Goal: Task Accomplishment & Management: Complete application form

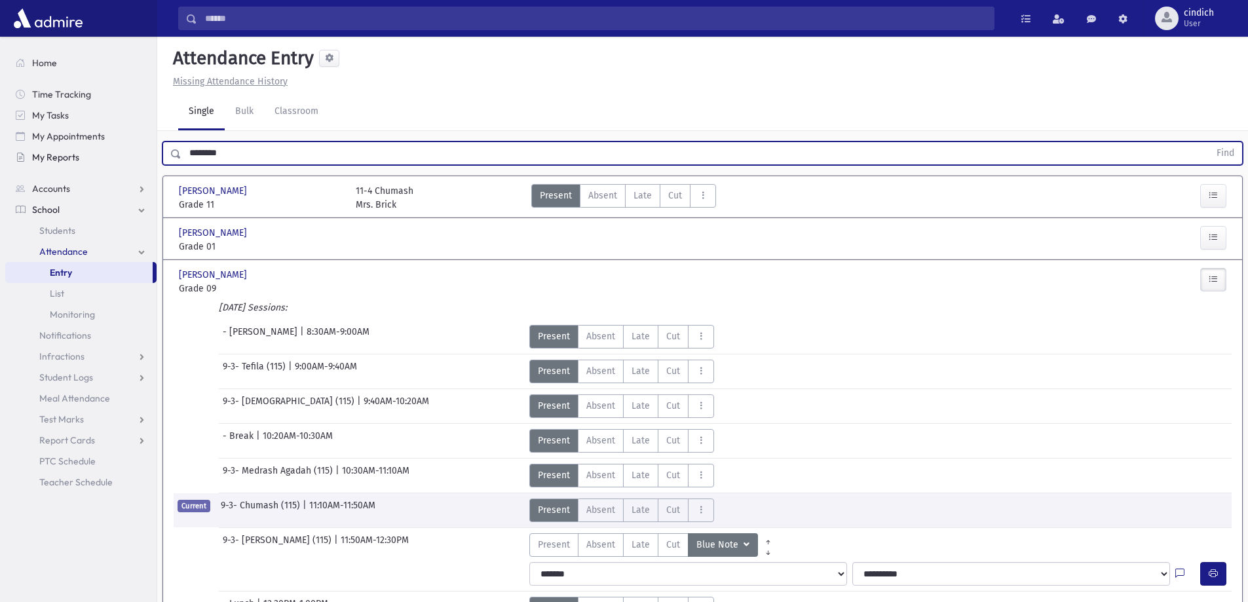
drag, startPoint x: 259, startPoint y: 143, endPoint x: 96, endPoint y: 153, distance: 163.5
type input "*****"
click at [1209, 142] on button "Find" at bounding box center [1225, 153] width 33 height 22
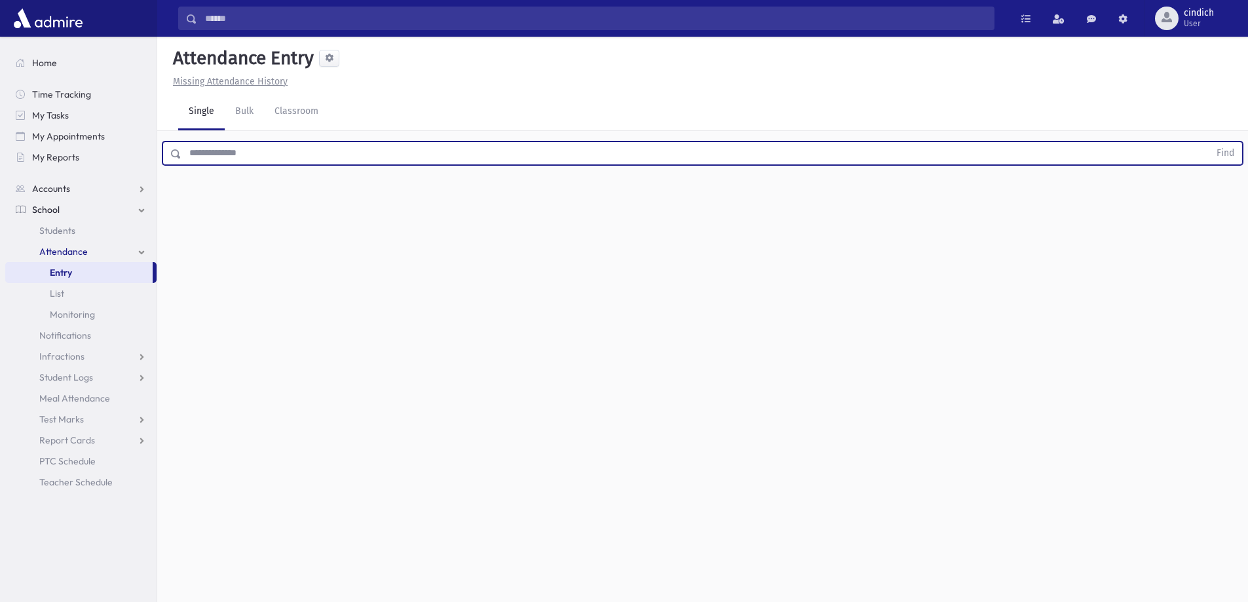
click at [279, 145] on input "text" at bounding box center [695, 154] width 1028 height 24
click at [1209, 142] on button "Find" at bounding box center [1225, 153] width 33 height 22
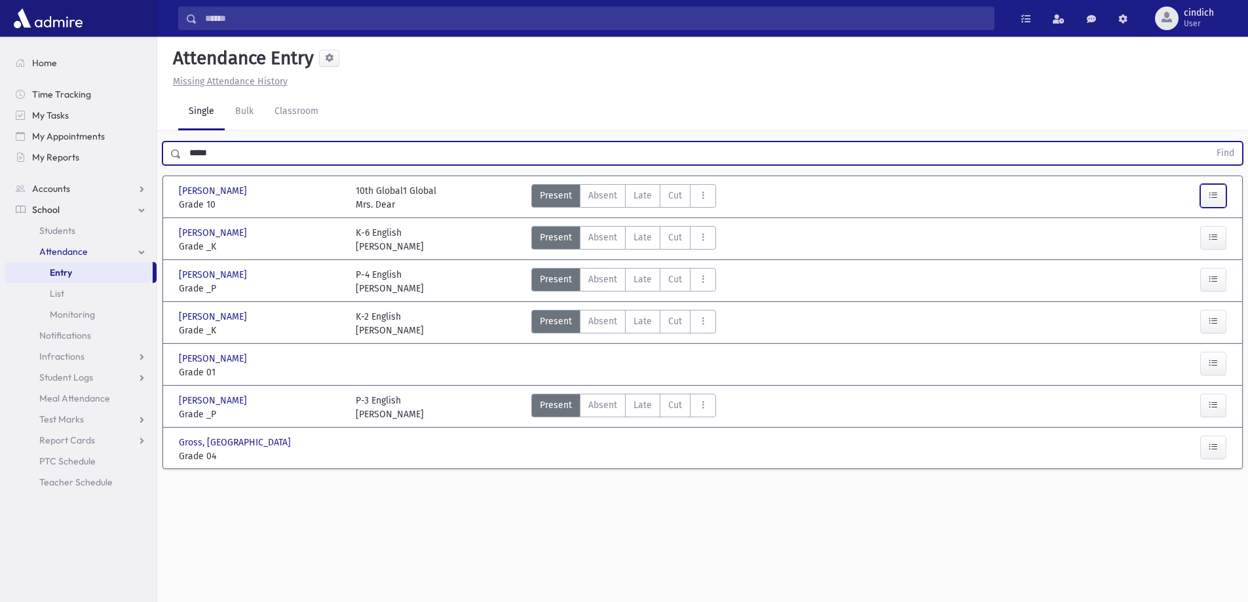
click at [1212, 189] on button "button" at bounding box center [1213, 196] width 26 height 24
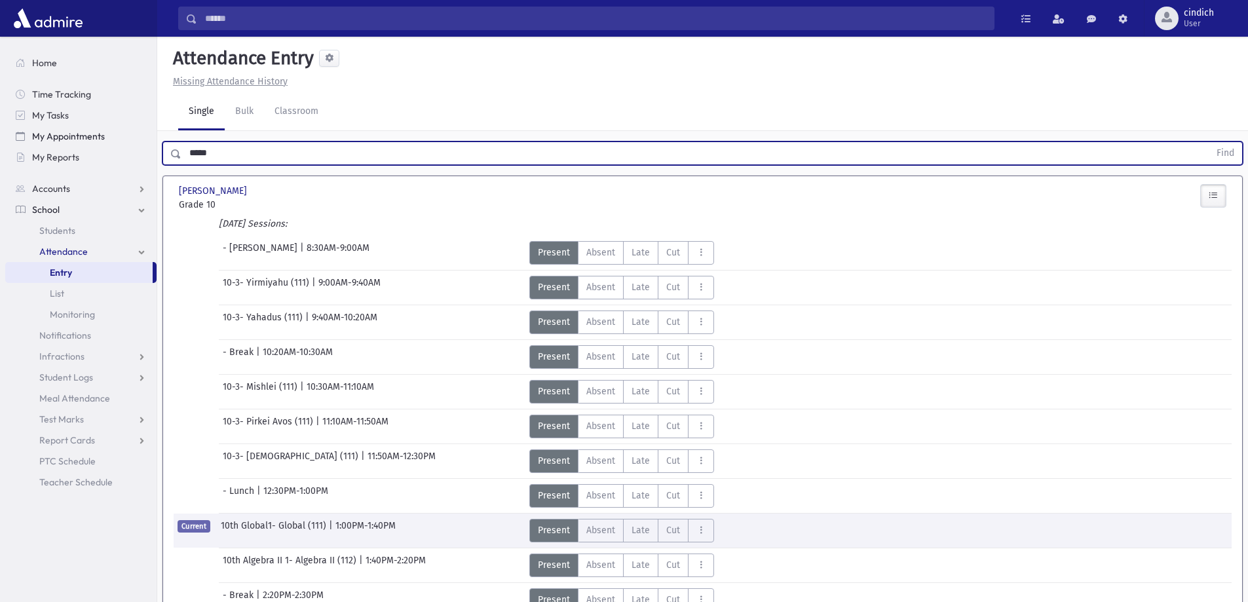
drag, startPoint x: 259, startPoint y: 155, endPoint x: 124, endPoint y: 145, distance: 134.7
click at [124, 145] on div "Search Results All Accounts" at bounding box center [624, 533] width 1248 height 1067
type input "********"
click at [1209, 142] on button "Find" at bounding box center [1225, 153] width 33 height 22
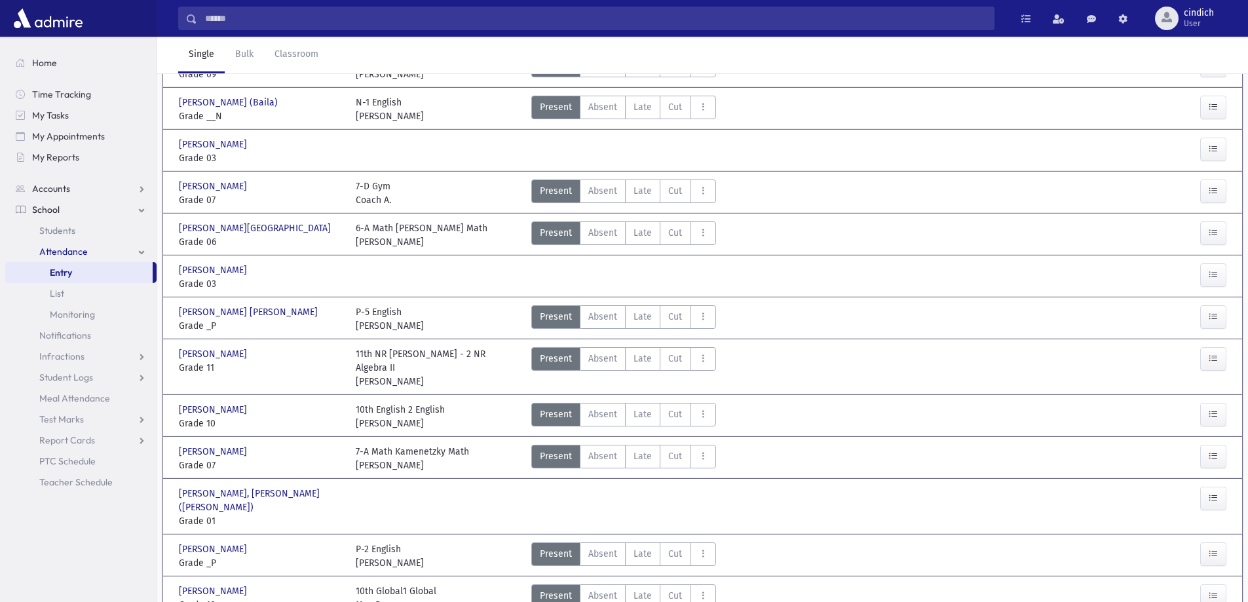
scroll to position [131, 0]
click at [1220, 368] on button "button" at bounding box center [1213, 359] width 26 height 24
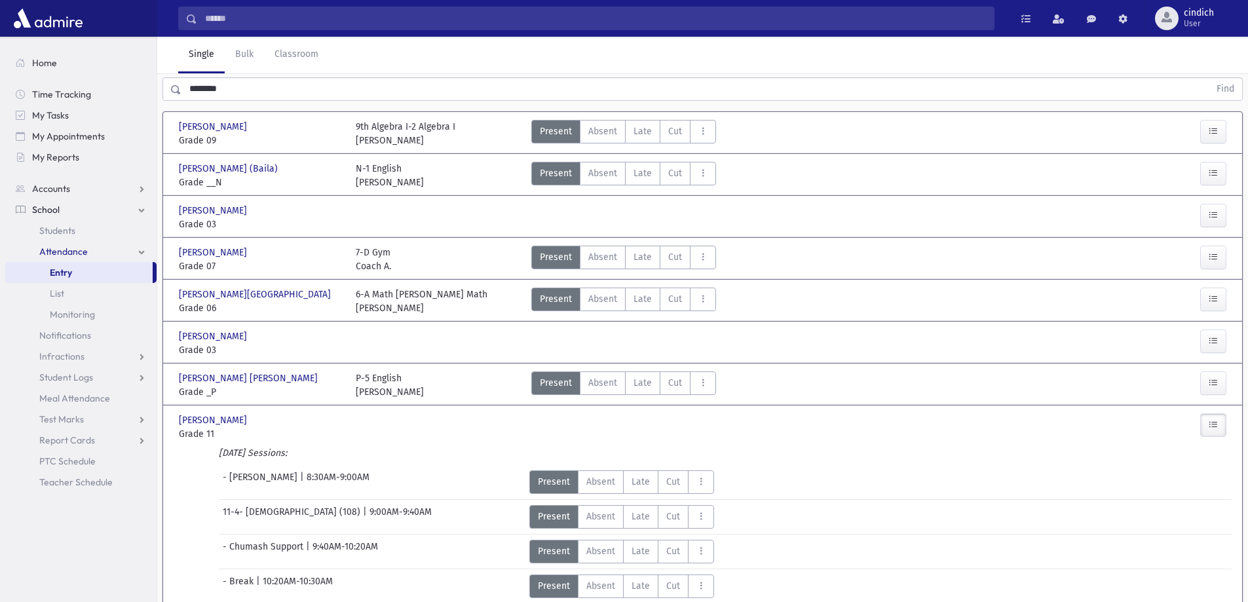
scroll to position [0, 0]
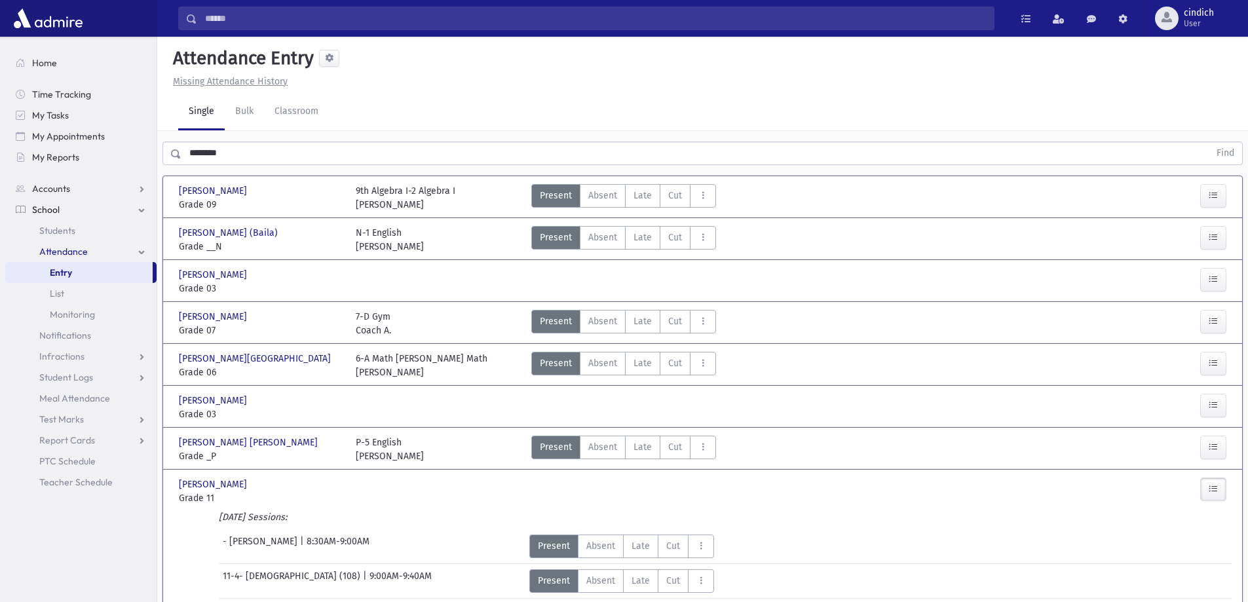
click at [427, 92] on header "Attendance Entry Missing Attendance History" at bounding box center [702, 65] width 1091 height 57
click at [248, 123] on link "Bulk" at bounding box center [244, 112] width 39 height 37
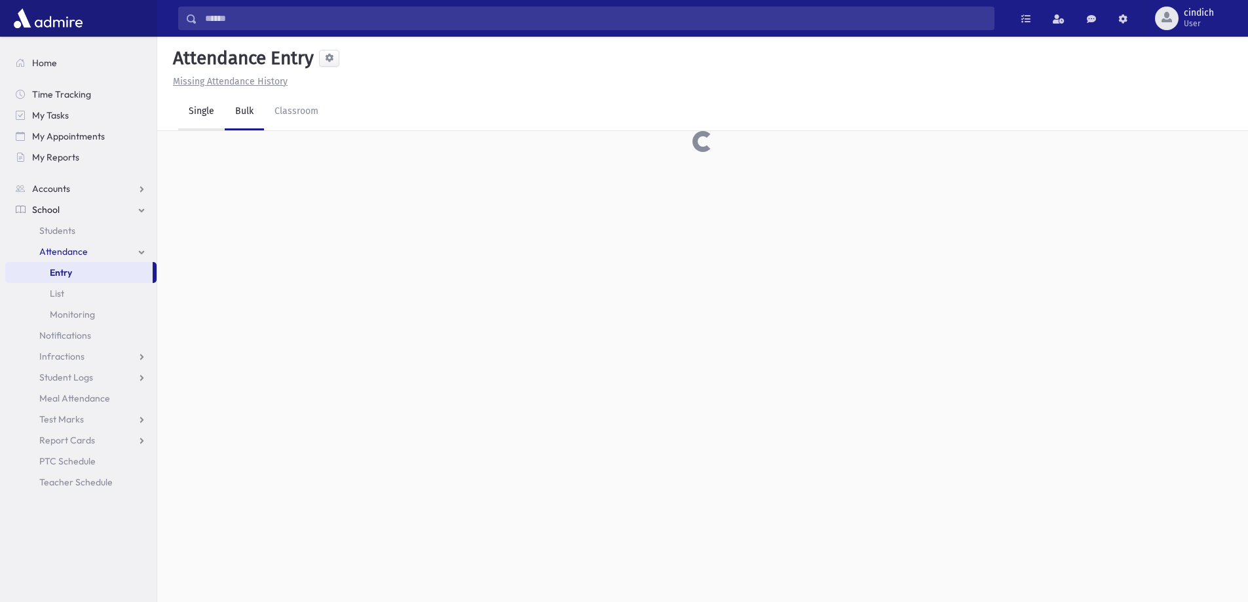
click at [216, 114] on link "Single" at bounding box center [201, 112] width 47 height 37
click at [278, 125] on link "Classroom" at bounding box center [296, 112] width 65 height 37
click at [253, 118] on link "Bulk" at bounding box center [244, 112] width 39 height 37
click at [208, 116] on link "Single" at bounding box center [201, 112] width 47 height 37
click at [254, 110] on link "Bulk" at bounding box center [244, 112] width 39 height 37
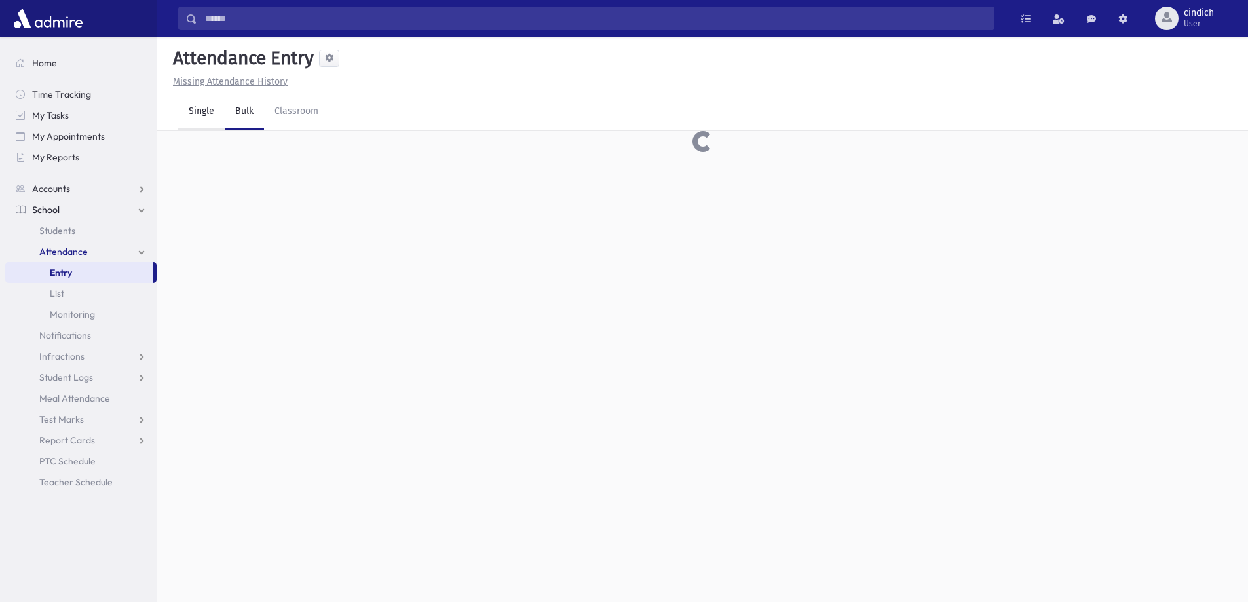
click at [197, 107] on link "Single" at bounding box center [201, 112] width 47 height 37
